Goal: Transaction & Acquisition: Purchase product/service

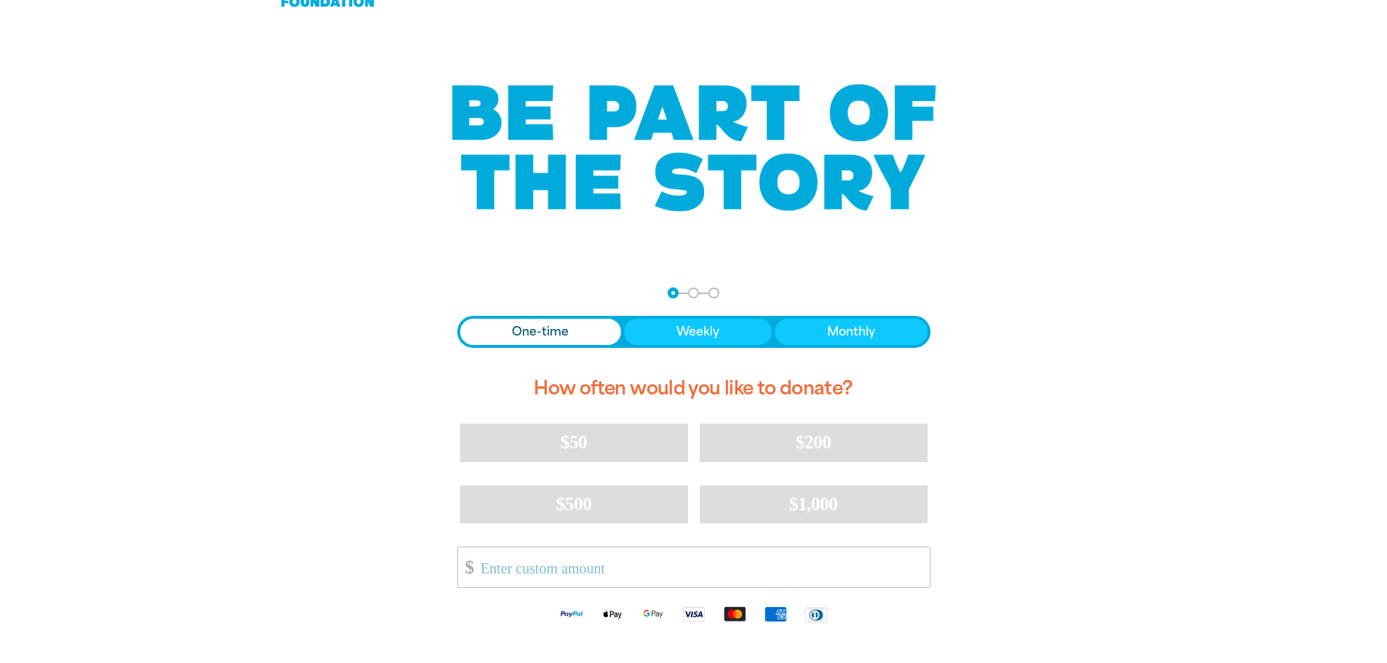
scroll to position [73, 0]
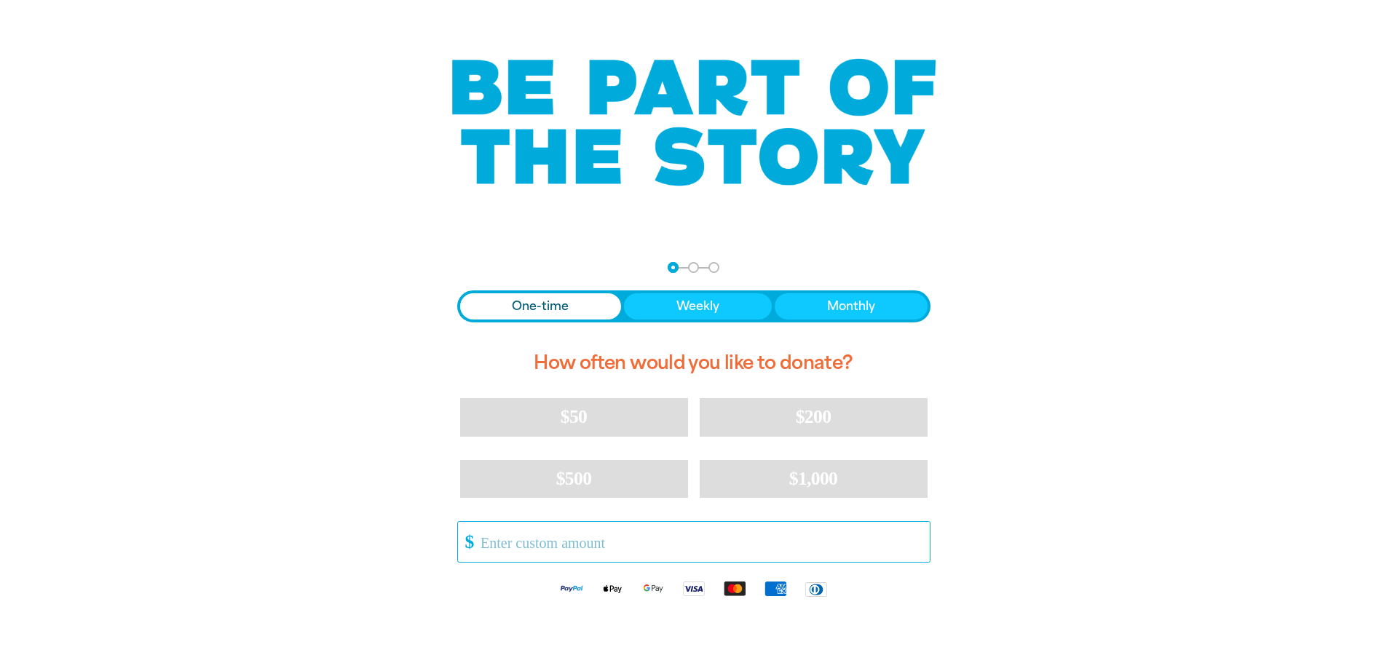
click at [710, 551] on input "Other Amount" at bounding box center [699, 542] width 459 height 40
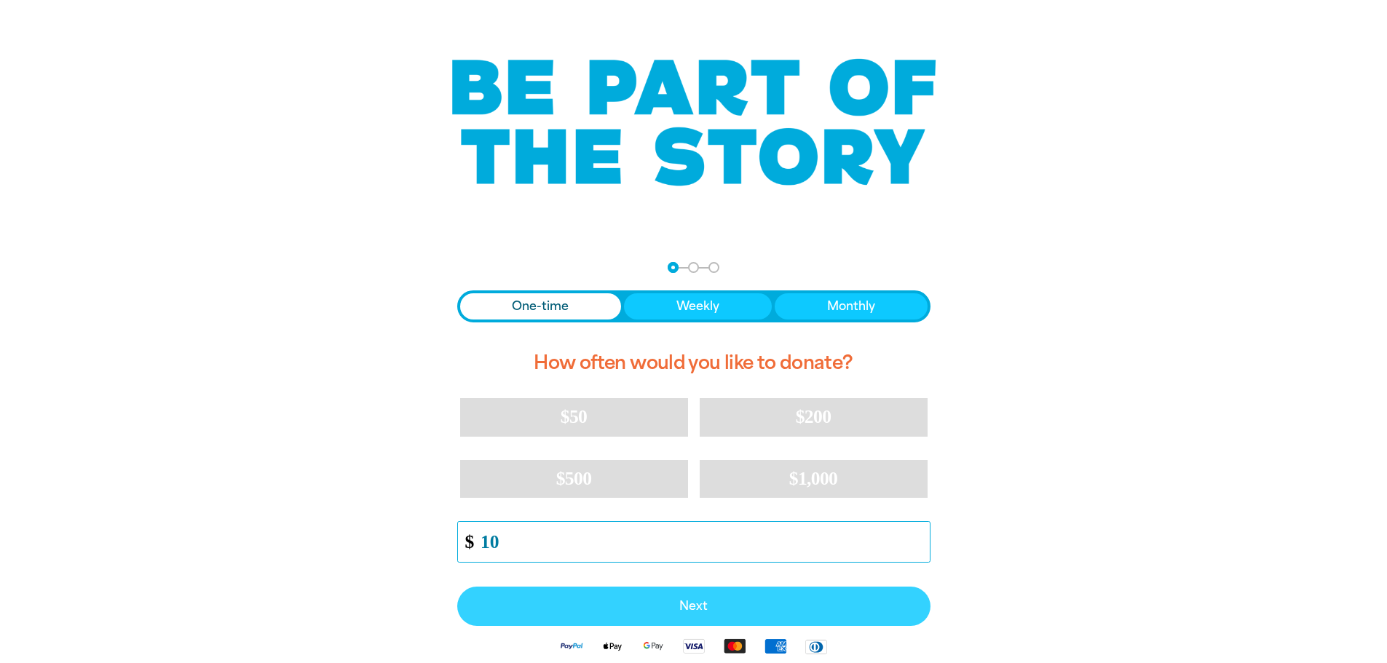
type input "10"
click at [705, 593] on button "Next" at bounding box center [693, 606] width 473 height 39
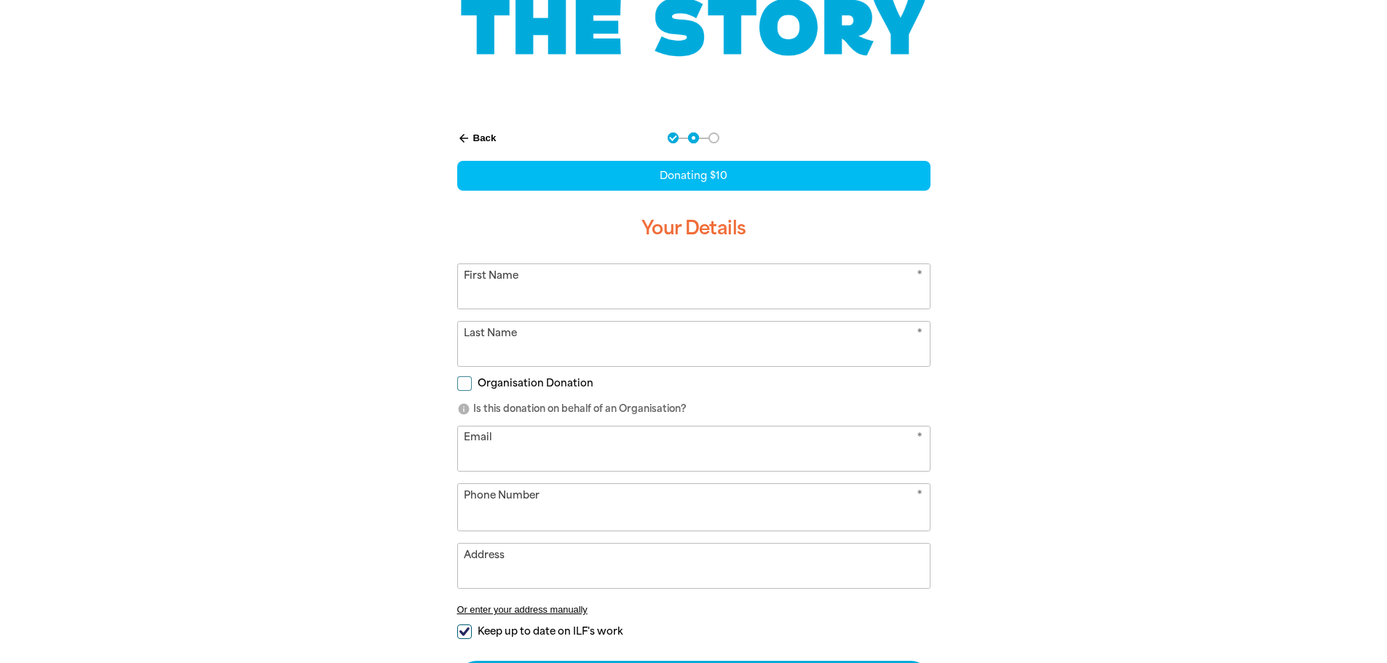
select select "AU"
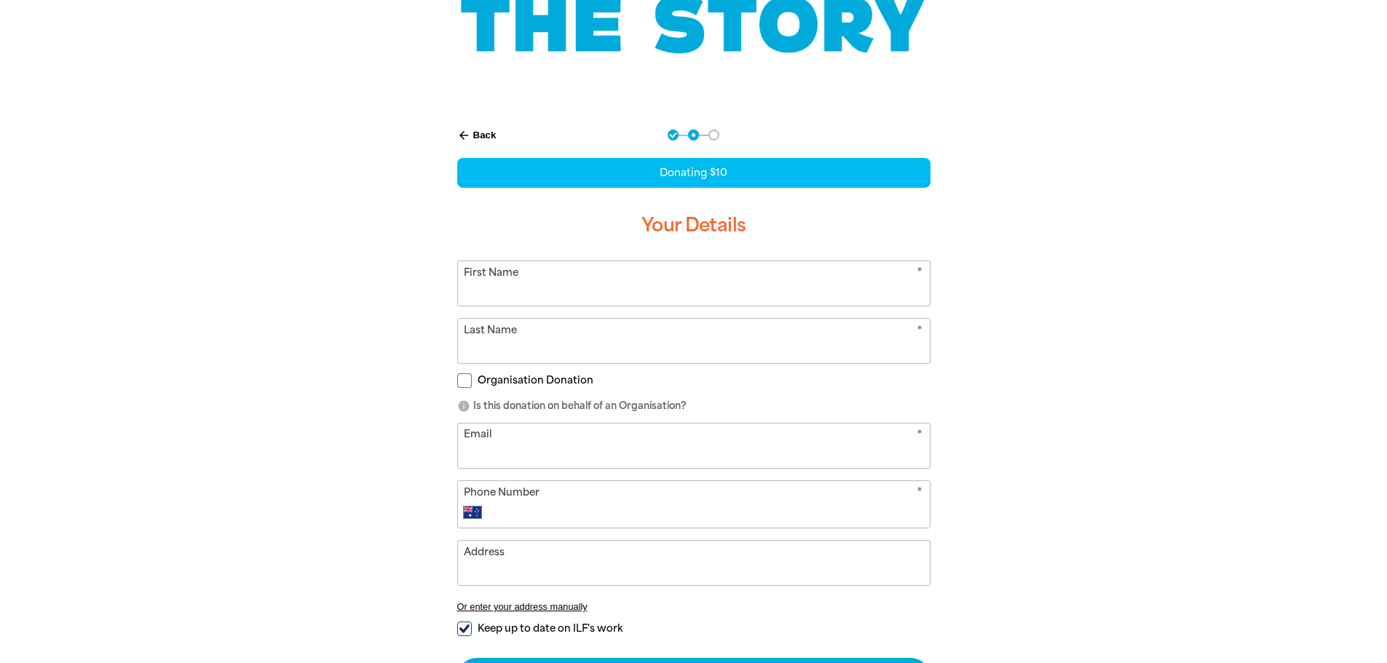
click at [686, 300] on input "First Name" at bounding box center [694, 283] width 472 height 44
click at [553, 297] on input "First Name" at bounding box center [694, 283] width 472 height 44
click at [551, 292] on input "First Name" at bounding box center [694, 283] width 472 height 44
type input "Muqeeb"
type input "[PERSON_NAME]"
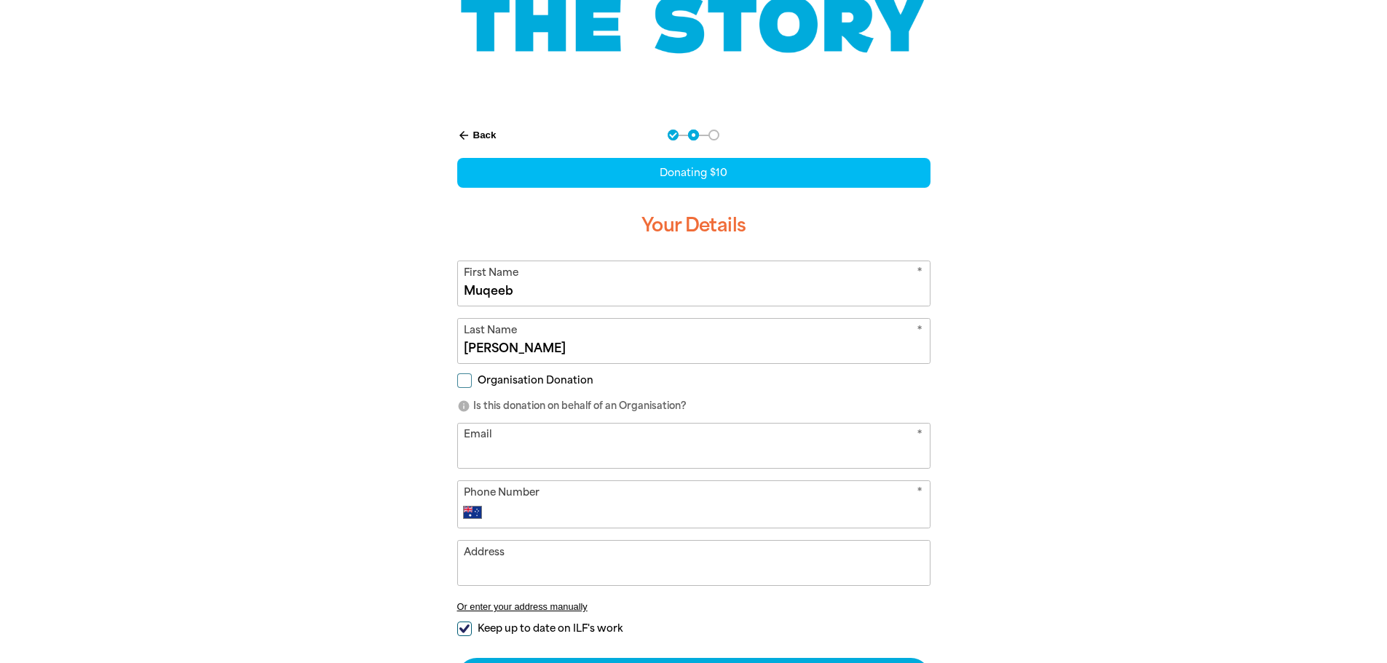
click at [542, 437] on input "Email" at bounding box center [694, 446] width 472 height 44
type input "[EMAIL_ADDRESS][DOMAIN_NAME]"
click at [579, 515] on input "Phone Number" at bounding box center [708, 512] width 430 height 17
type input "0488 669 971"
click at [561, 555] on input "Address" at bounding box center [694, 563] width 472 height 44
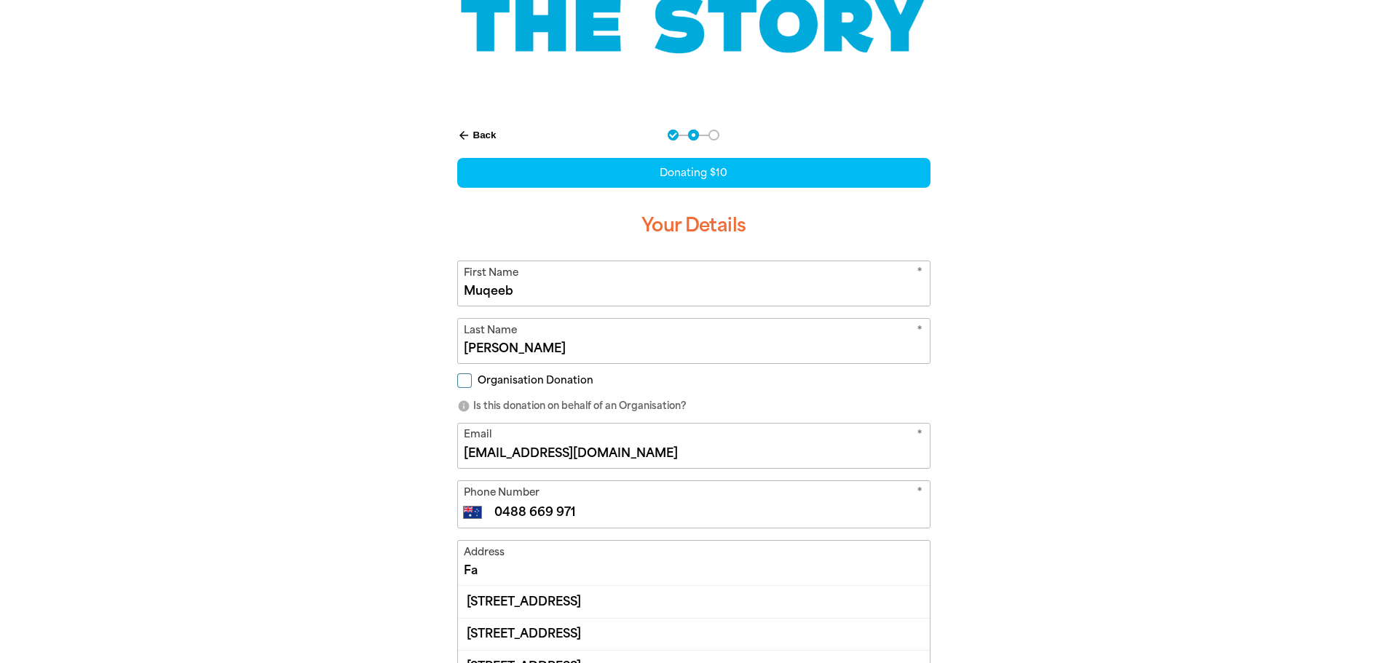
type input "F"
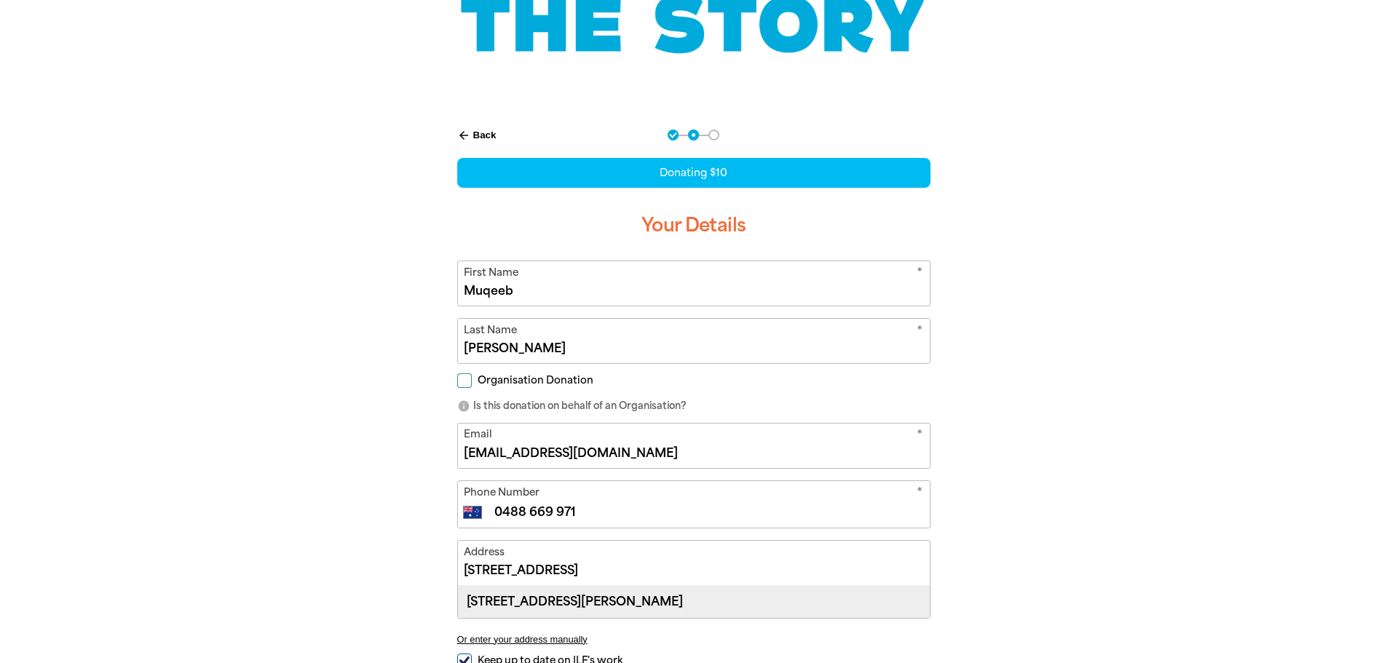
click at [577, 595] on div "[STREET_ADDRESS][PERSON_NAME]" at bounding box center [694, 601] width 472 height 31
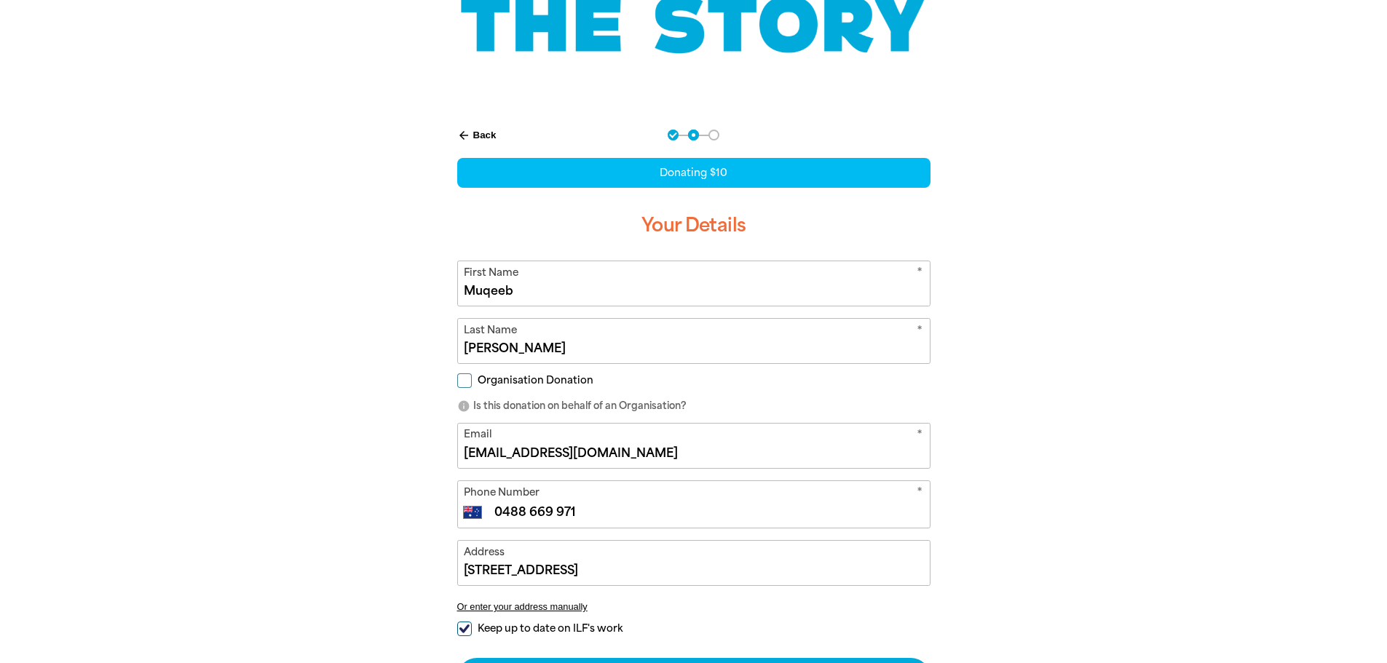
type input "[STREET_ADDRESS][PERSON_NAME]"
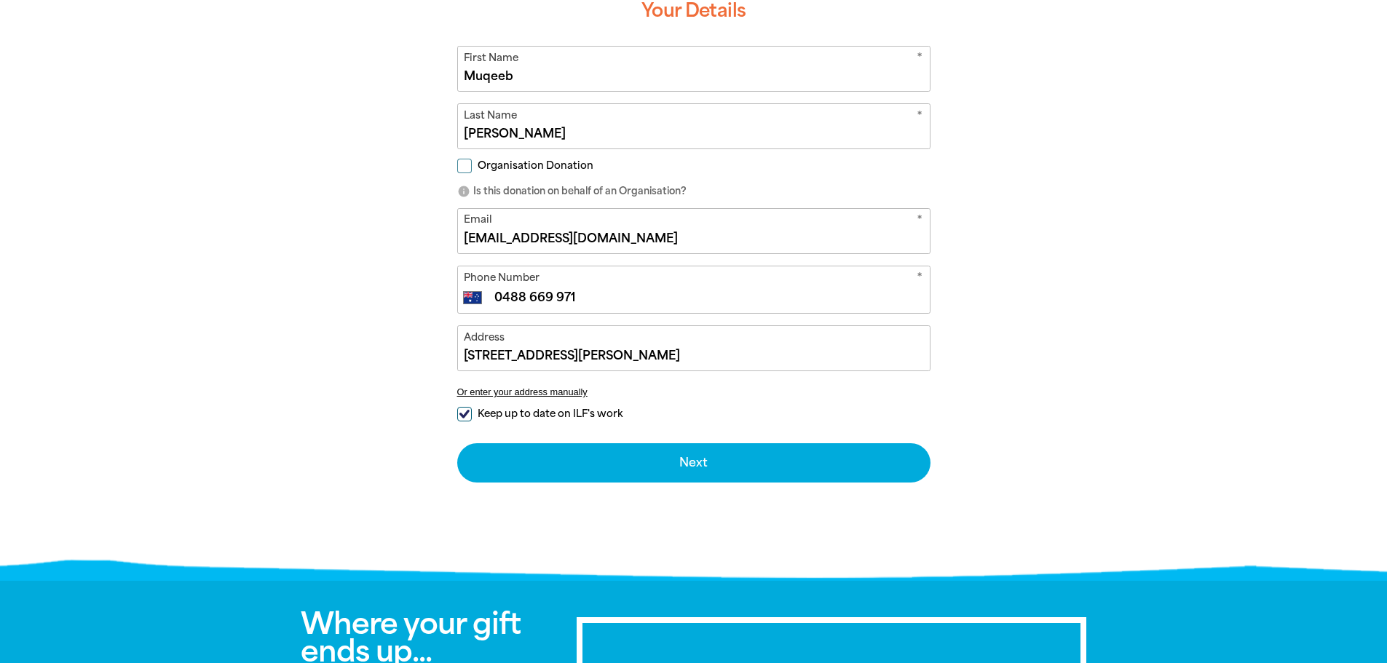
scroll to position [424, 0]
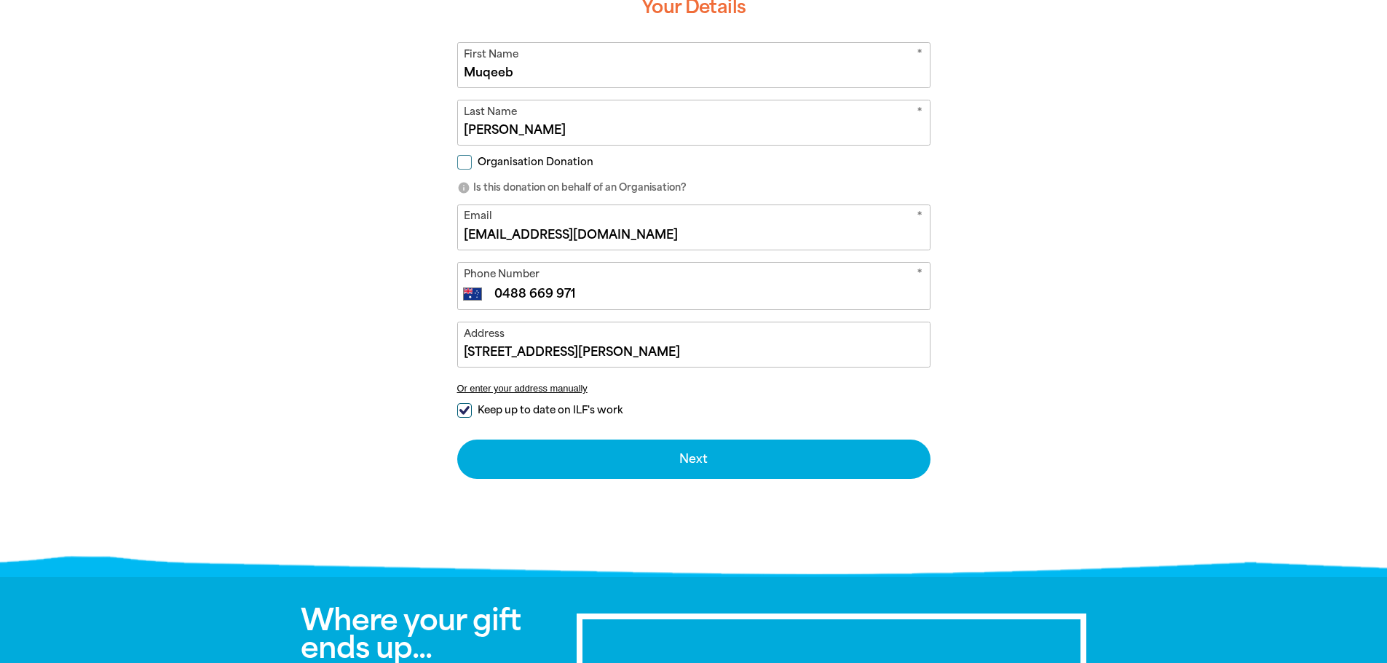
click at [579, 408] on span "Keep up to date on ILF's work" at bounding box center [550, 410] width 145 height 14
click at [472, 408] on input "Keep up to date on ILF's work" at bounding box center [464, 410] width 15 height 15
checkbox input "false"
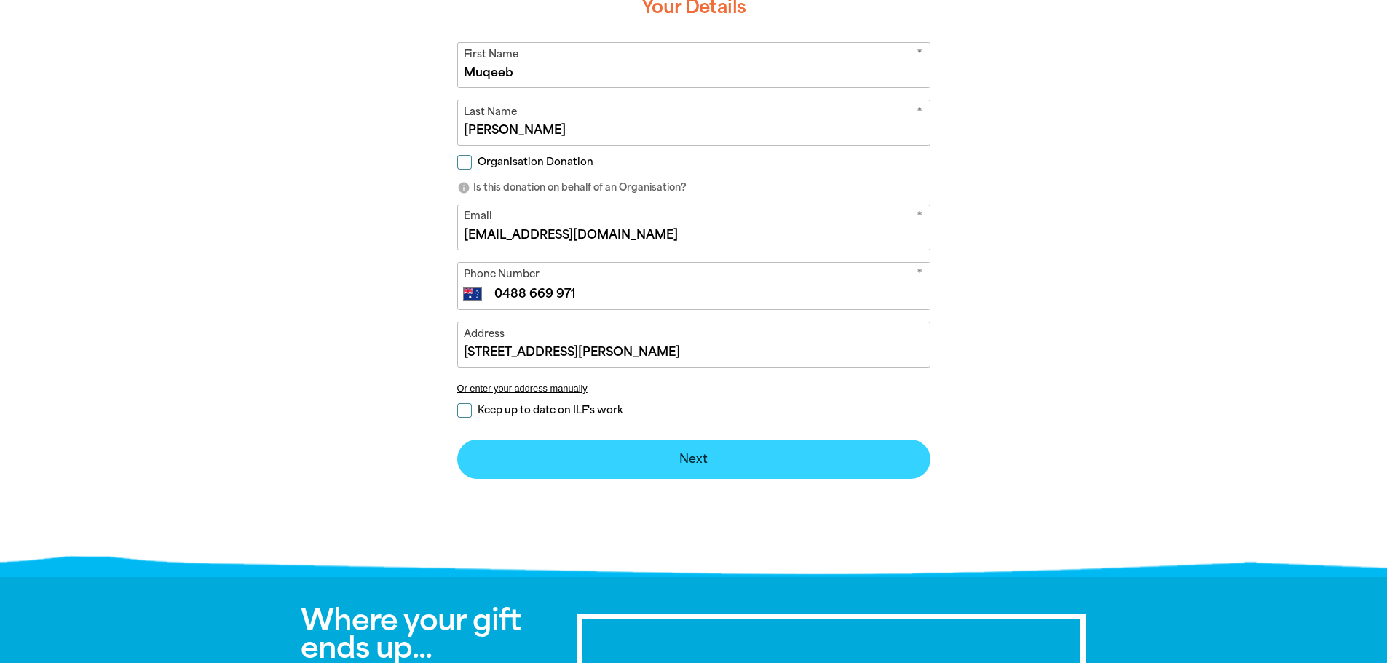
click at [600, 459] on button "Next chevron_right" at bounding box center [693, 459] width 473 height 39
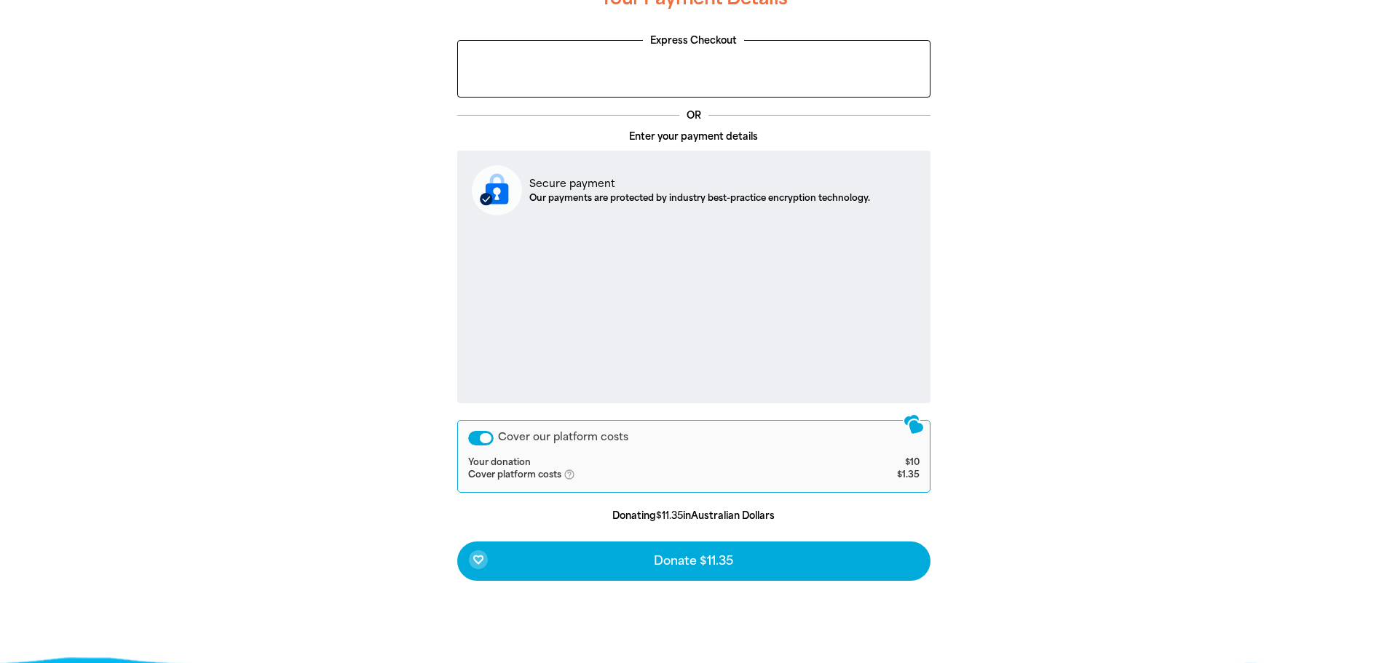
scroll to position [433, 0]
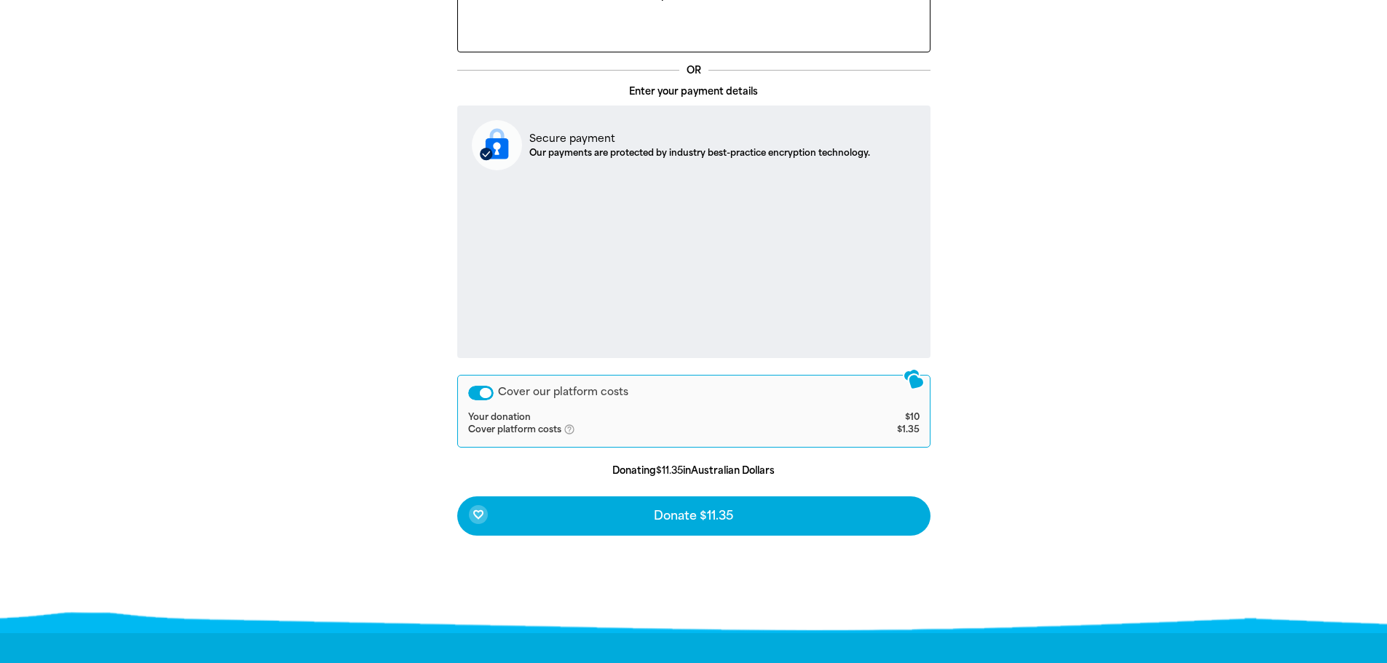
click at [480, 393] on div "Cover our platform costs" at bounding box center [480, 393] width 25 height 15
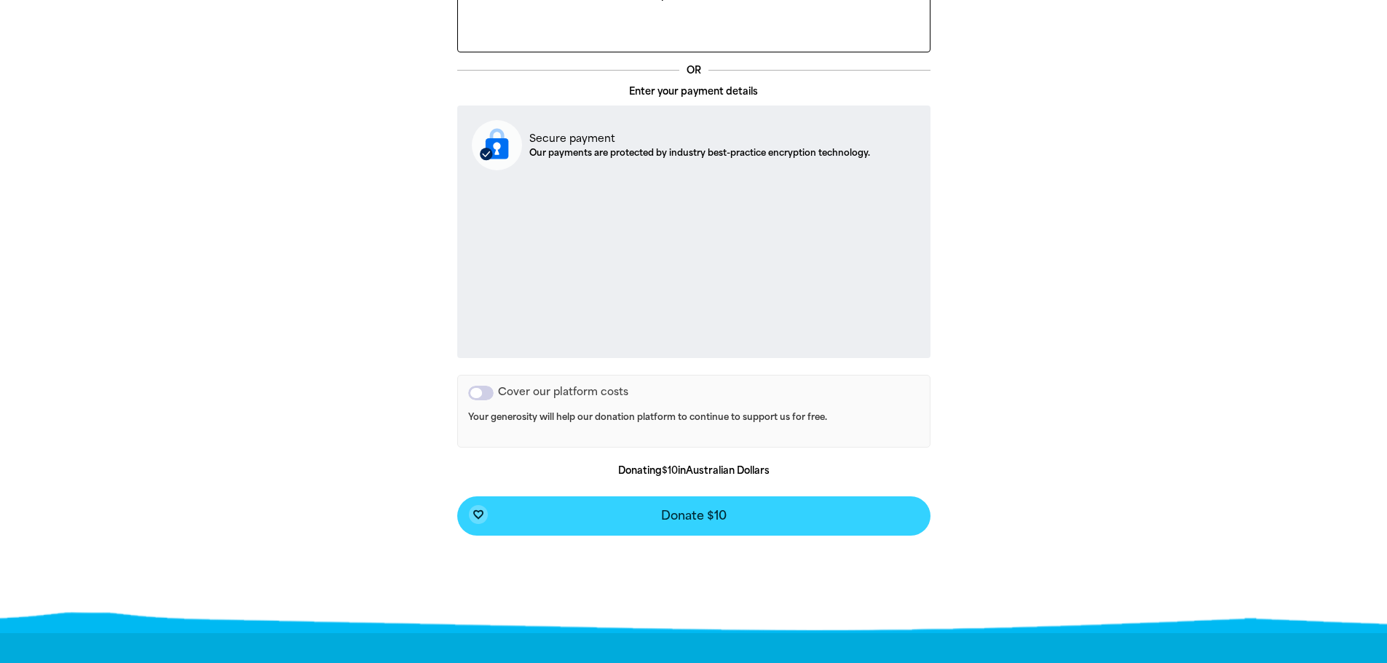
click at [735, 515] on button "favorite_border Donate $10" at bounding box center [693, 515] width 473 height 39
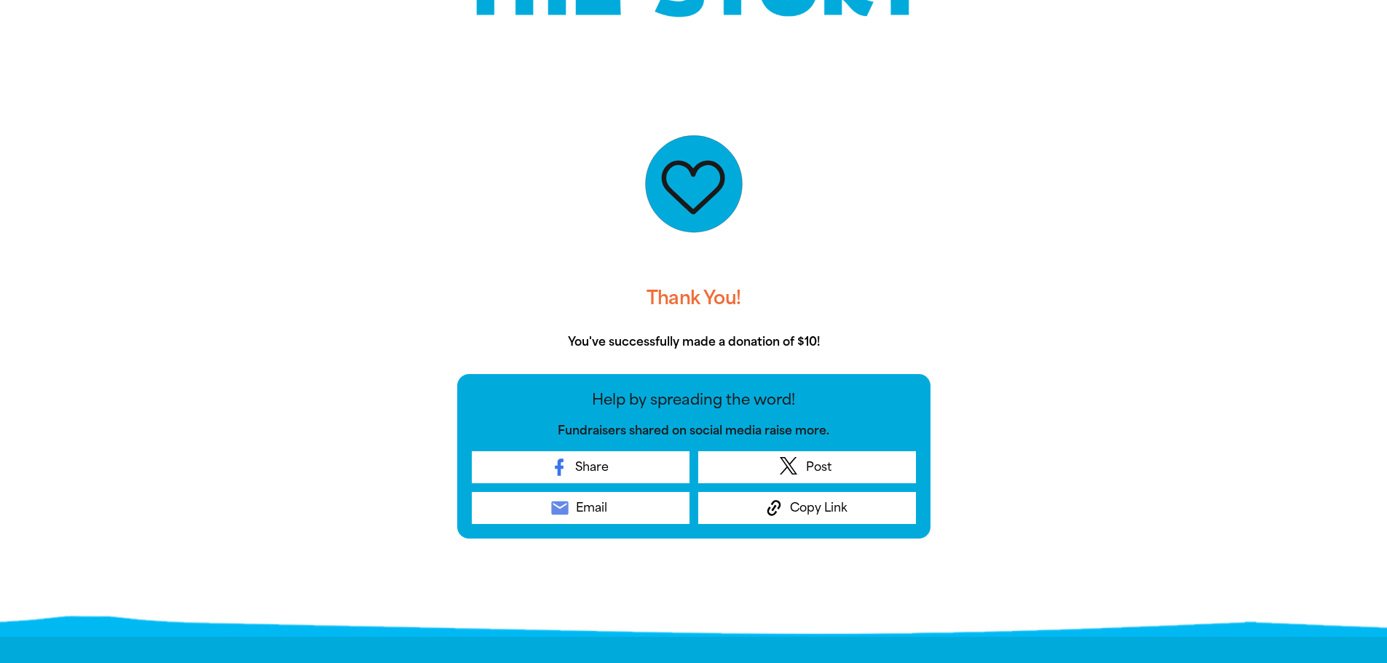
scroll to position [224, 0]
